Goal: Transaction & Acquisition: Obtain resource

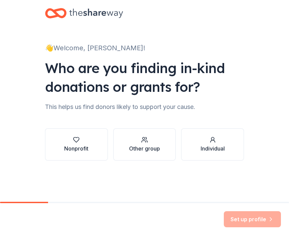
click at [76, 144] on div "Nonprofit" at bounding box center [76, 145] width 24 height 16
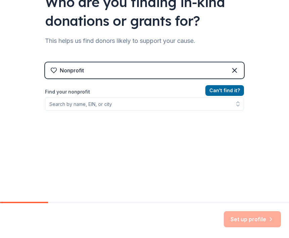
scroll to position [67, 0]
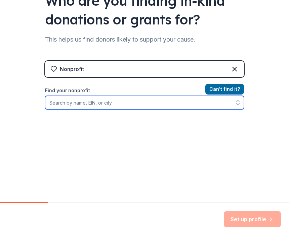
click at [125, 103] on input "Find your nonprofit" at bounding box center [144, 102] width 199 height 13
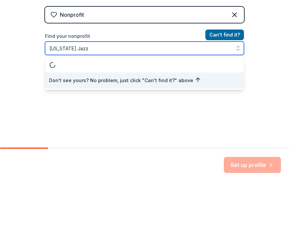
type input "[US_STATE] Jazz"
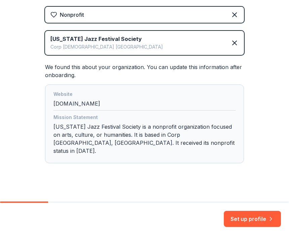
scroll to position [121, 0]
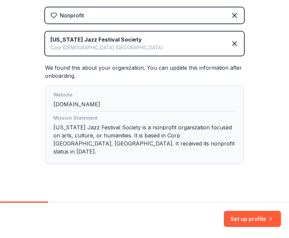
click at [53, 107] on div "Website [DOMAIN_NAME]" at bounding box center [144, 101] width 182 height 20
click at [58, 102] on div "Website [DOMAIN_NAME]" at bounding box center [144, 101] width 182 height 20
click at [55, 102] on div "Website [DOMAIN_NAME]" at bounding box center [144, 101] width 182 height 20
click at [90, 104] on div "Website [DOMAIN_NAME]" at bounding box center [144, 101] width 182 height 20
click at [259, 220] on button "Set up profile" at bounding box center [251, 219] width 57 height 16
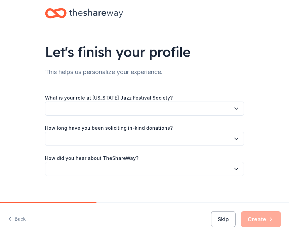
click at [101, 106] on button "button" at bounding box center [144, 109] width 199 height 14
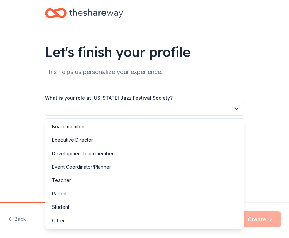
click at [82, 125] on div "Board member" at bounding box center [68, 127] width 33 height 8
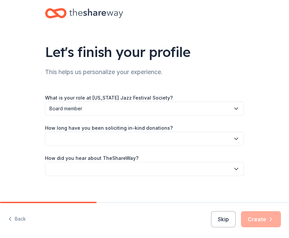
click at [235, 137] on icon "button" at bounding box center [236, 139] width 7 height 7
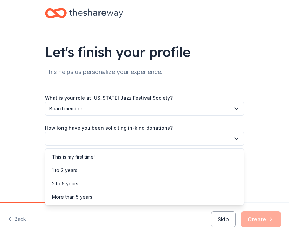
click at [87, 197] on div "More than 5 years" at bounding box center [72, 197] width 40 height 8
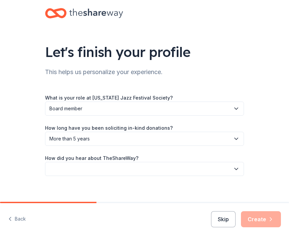
click at [238, 167] on icon "button" at bounding box center [236, 169] width 7 height 7
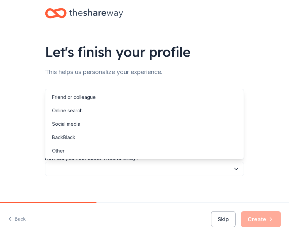
click at [74, 113] on div "Online search" at bounding box center [67, 111] width 31 height 8
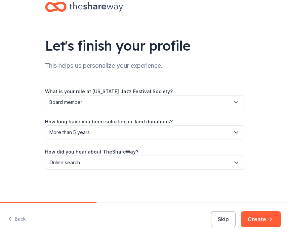
scroll to position [6, 0]
click at [260, 217] on button "Create" at bounding box center [261, 219] width 40 height 16
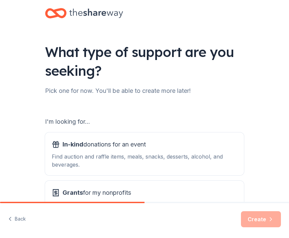
click at [119, 192] on span "Grants for my nonprofits" at bounding box center [96, 193] width 68 height 11
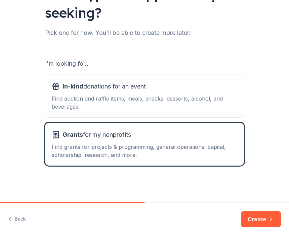
scroll to position [58, 0]
click at [260, 220] on button "Create" at bounding box center [261, 219] width 40 height 16
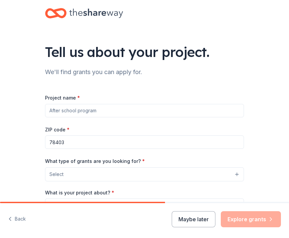
click at [106, 110] on input "Project name *" at bounding box center [144, 110] width 199 height 13
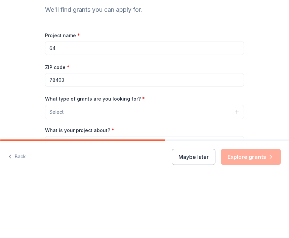
scroll to position [8, 0]
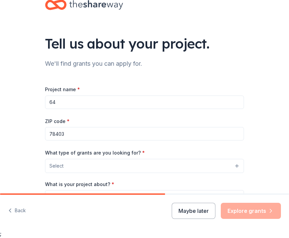
click at [69, 100] on input "64" at bounding box center [144, 102] width 199 height 13
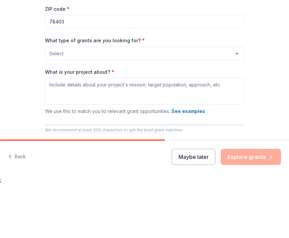
scroll to position [61, 0]
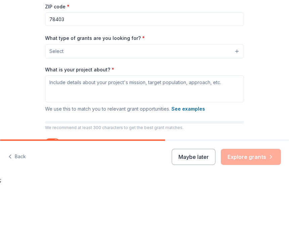
type input "64th Annual [US_STATE] Jazz Festival"
click at [237, 99] on button "Select" at bounding box center [144, 106] width 199 height 14
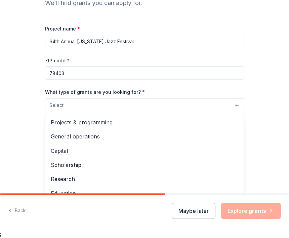
scroll to position [0, 0]
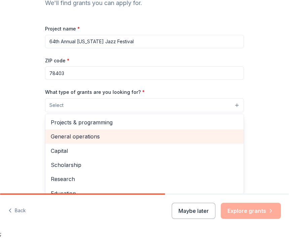
click at [94, 138] on span "General operations" at bounding box center [144, 137] width 187 height 9
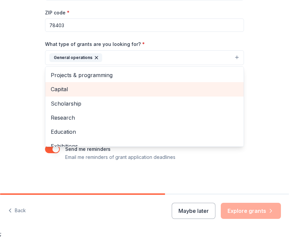
scroll to position [109, 0]
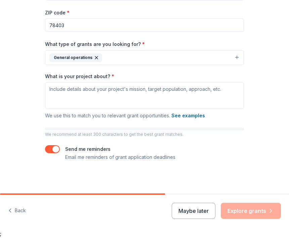
click at [187, 116] on button "See examples" at bounding box center [188, 116] width 34 height 8
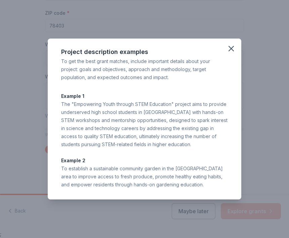
click at [233, 49] on icon "button" at bounding box center [230, 48] width 9 height 9
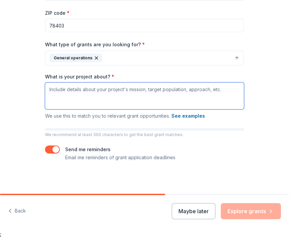
click at [124, 98] on textarea "What is your project about? *" at bounding box center [144, 96] width 199 height 27
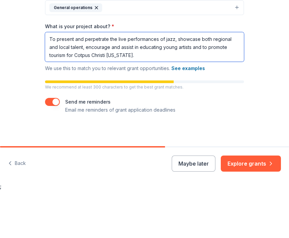
scroll to position [112, 0]
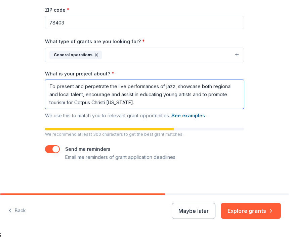
type textarea "To present and perpetrate the live performances of jazz, showcase both regional…"
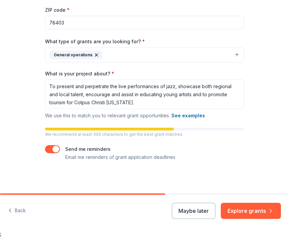
click at [57, 152] on button "button" at bounding box center [52, 150] width 15 height 8
click at [50, 149] on button "button" at bounding box center [52, 150] width 15 height 8
click at [258, 209] on button "Explore grants" at bounding box center [250, 211] width 60 height 16
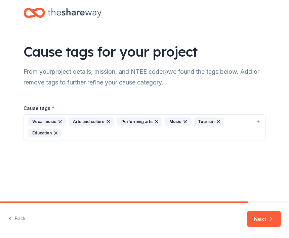
click at [260, 217] on button "Next" at bounding box center [264, 219] width 34 height 16
click at [261, 221] on div "Next" at bounding box center [264, 219] width 34 height 16
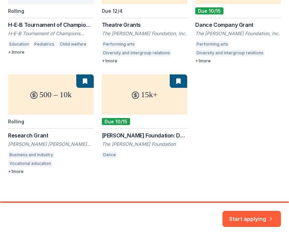
scroll to position [153, 0]
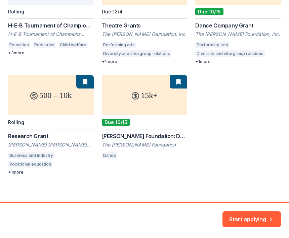
click at [252, 215] on button "Start applying" at bounding box center [251, 215] width 58 height 16
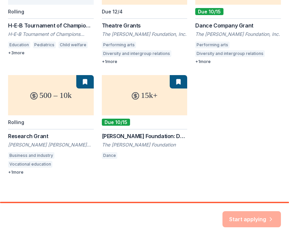
click at [255, 219] on div "Start applying" at bounding box center [251, 219] width 58 height 16
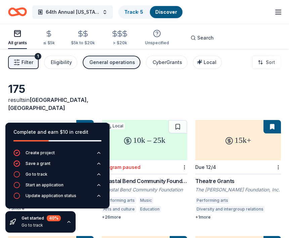
click at [83, 35] on icon "button" at bounding box center [86, 34] width 8 height 8
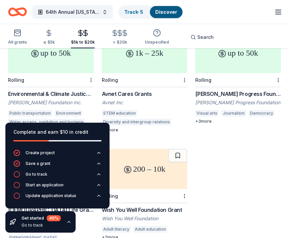
scroll to position [663, 0]
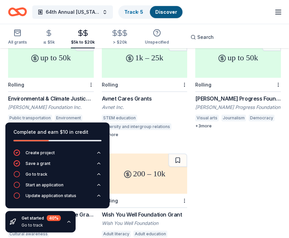
click at [121, 32] on icon "button" at bounding box center [125, 33] width 8 height 8
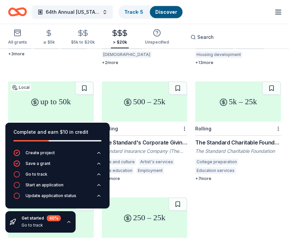
scroll to position [619, 0]
click at [67, 87] on div "up to 50k" at bounding box center [51, 102] width 86 height 40
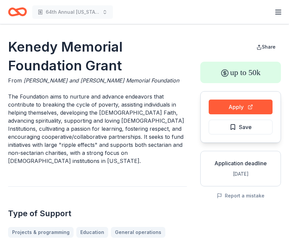
click at [239, 108] on button "Apply" at bounding box center [240, 107] width 64 height 15
click at [242, 106] on button "Apply" at bounding box center [240, 107] width 64 height 15
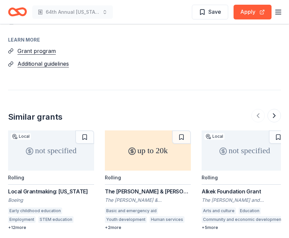
scroll to position [985, 0]
